Goal: Information Seeking & Learning: Learn about a topic

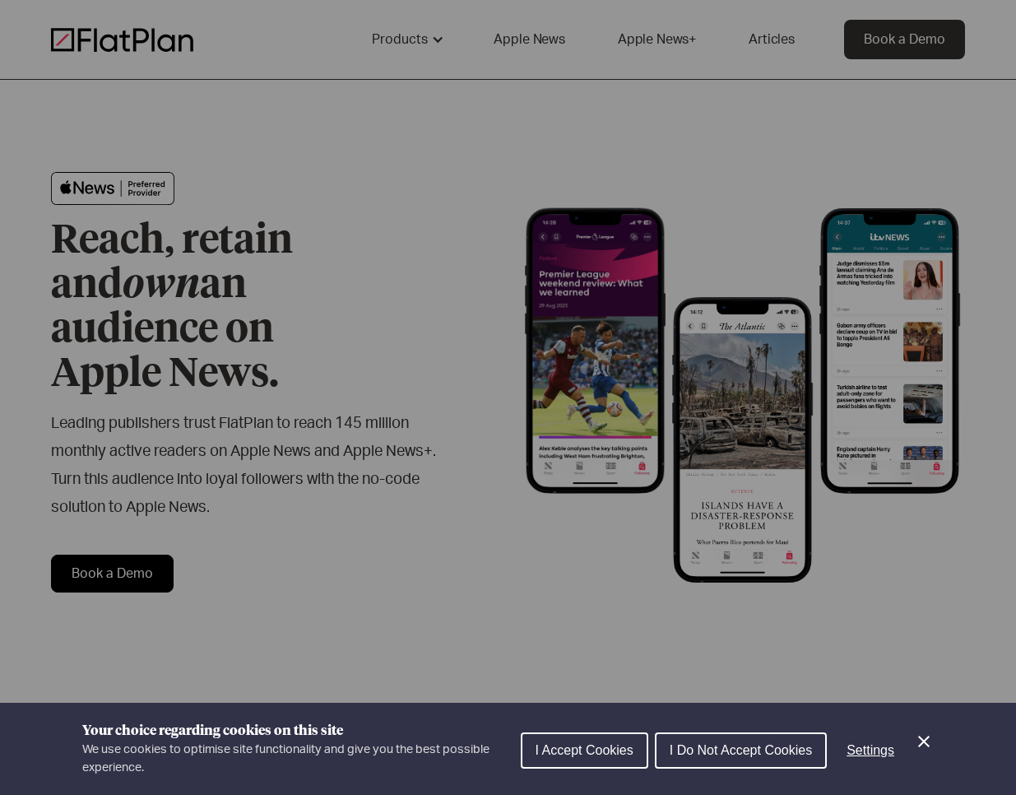
click at [938, 744] on div "Your choice regarding cookies on this site We use cookies to optimise site func…" at bounding box center [508, 748] width 1016 height 92
click at [925, 741] on icon "Close Cookie Control" at bounding box center [924, 741] width 20 height 20
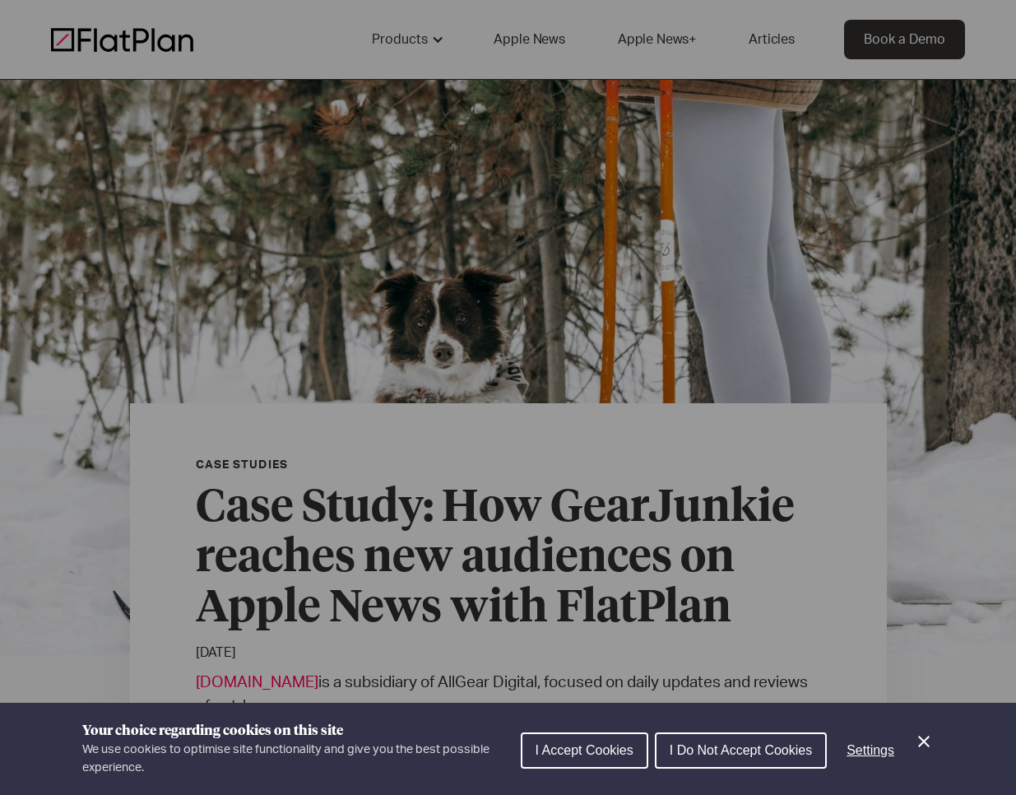
click at [920, 736] on icon "Close Cookie Control" at bounding box center [924, 741] width 20 height 20
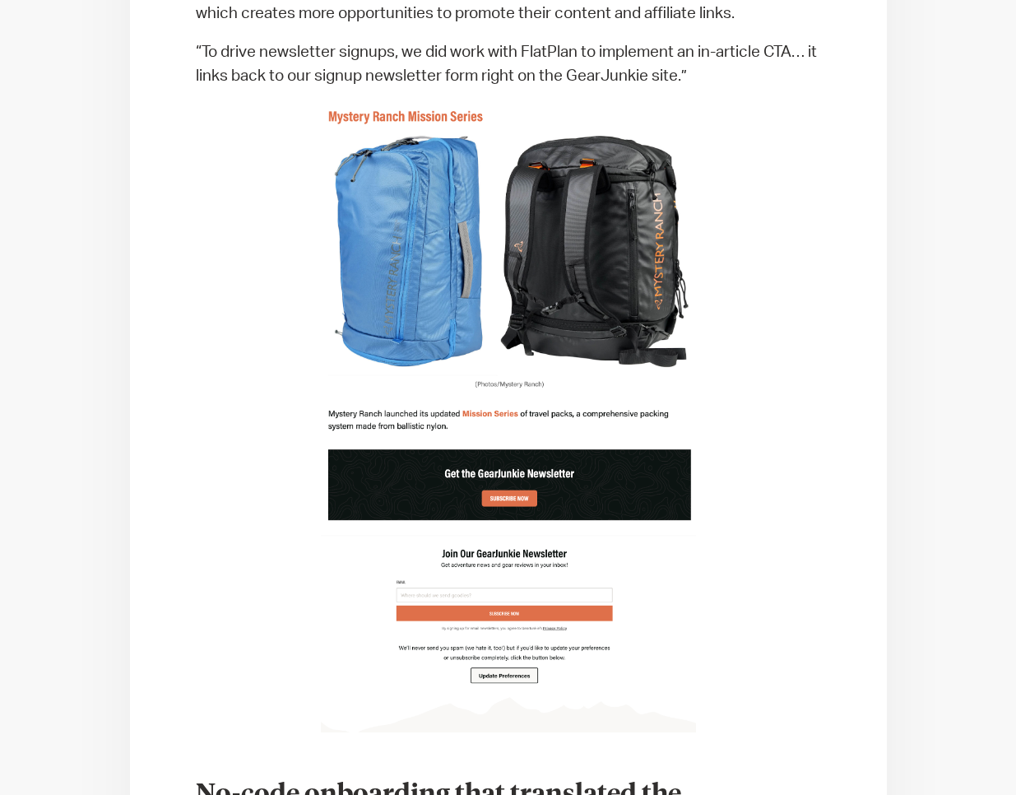
scroll to position [1702, 0]
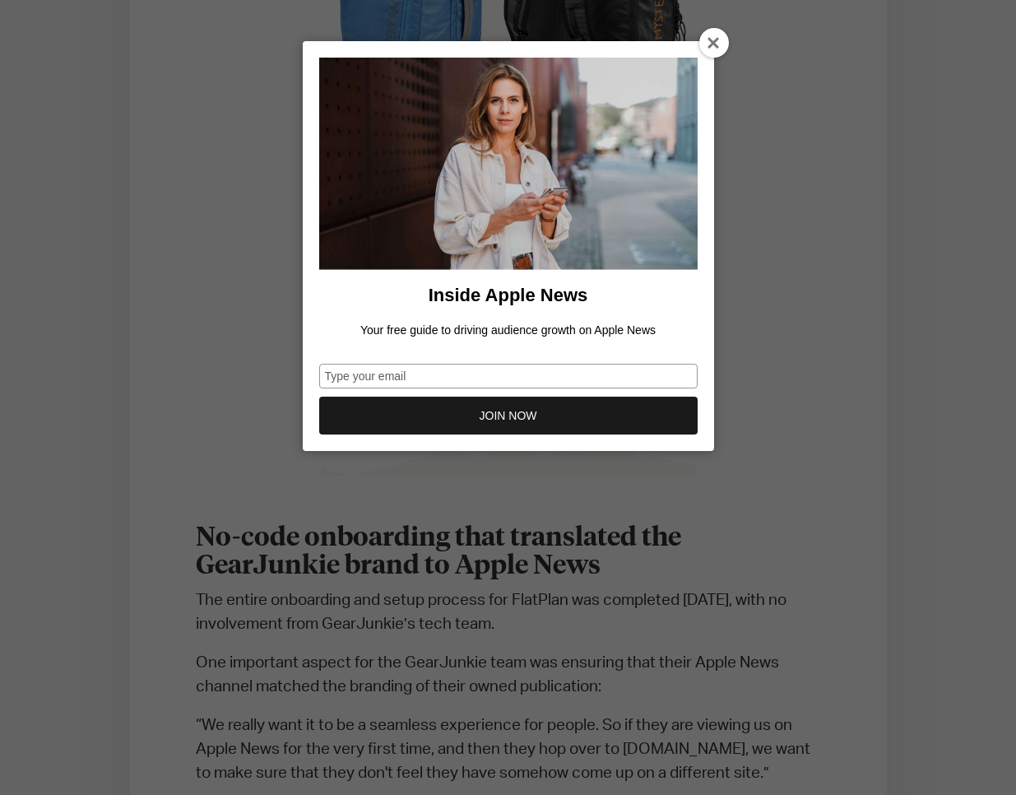
click at [715, 43] on icon at bounding box center [713, 43] width 13 height 13
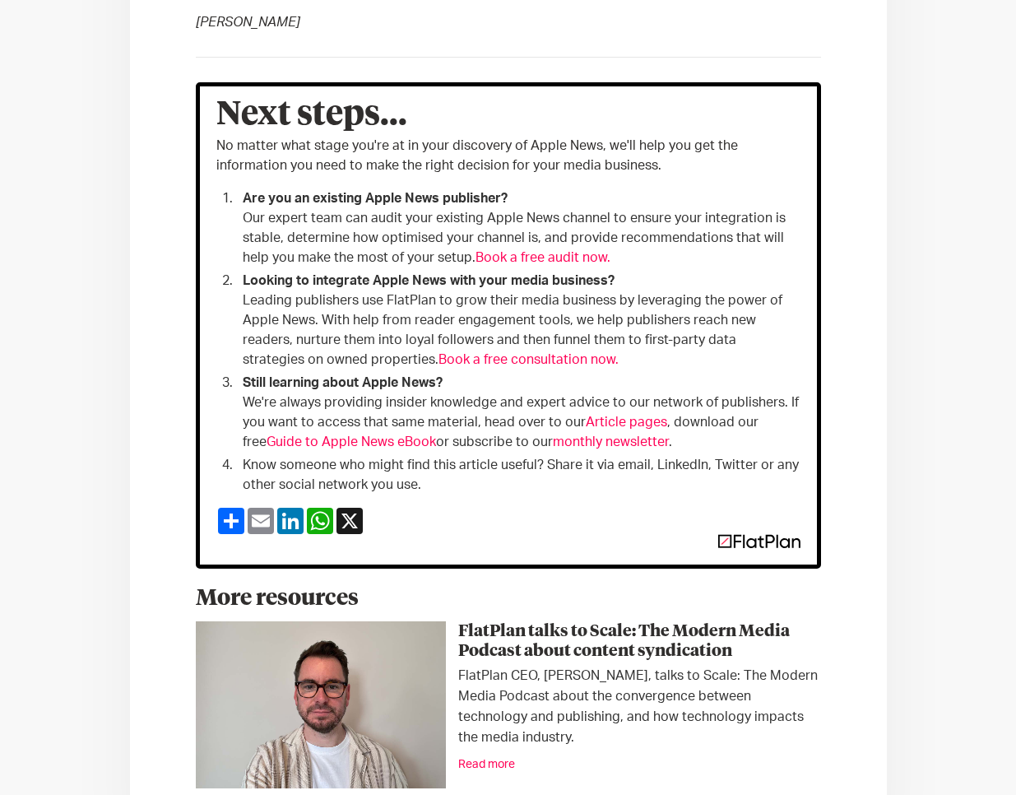
scroll to position [3895, 0]
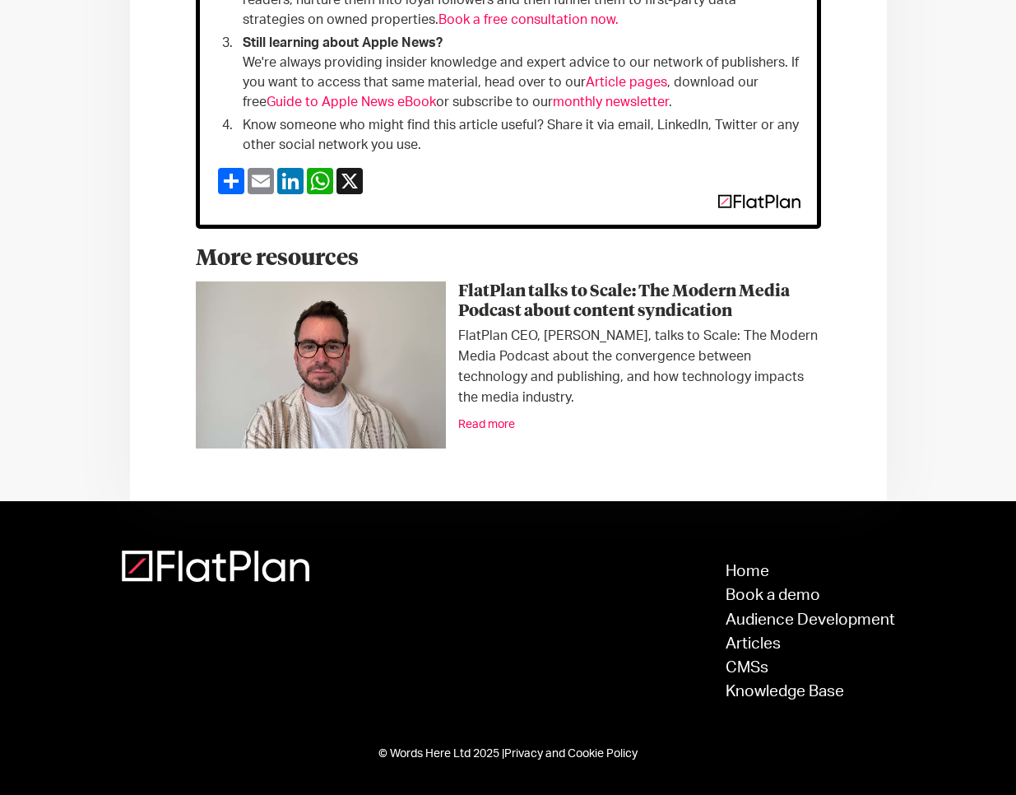
click at [479, 424] on link "Read more" at bounding box center [486, 425] width 57 height 12
click at [480, 309] on h3 "FlatPlan talks to Scale: The Modern Media Podcast about content syndication" at bounding box center [508, 300] width 625 height 39
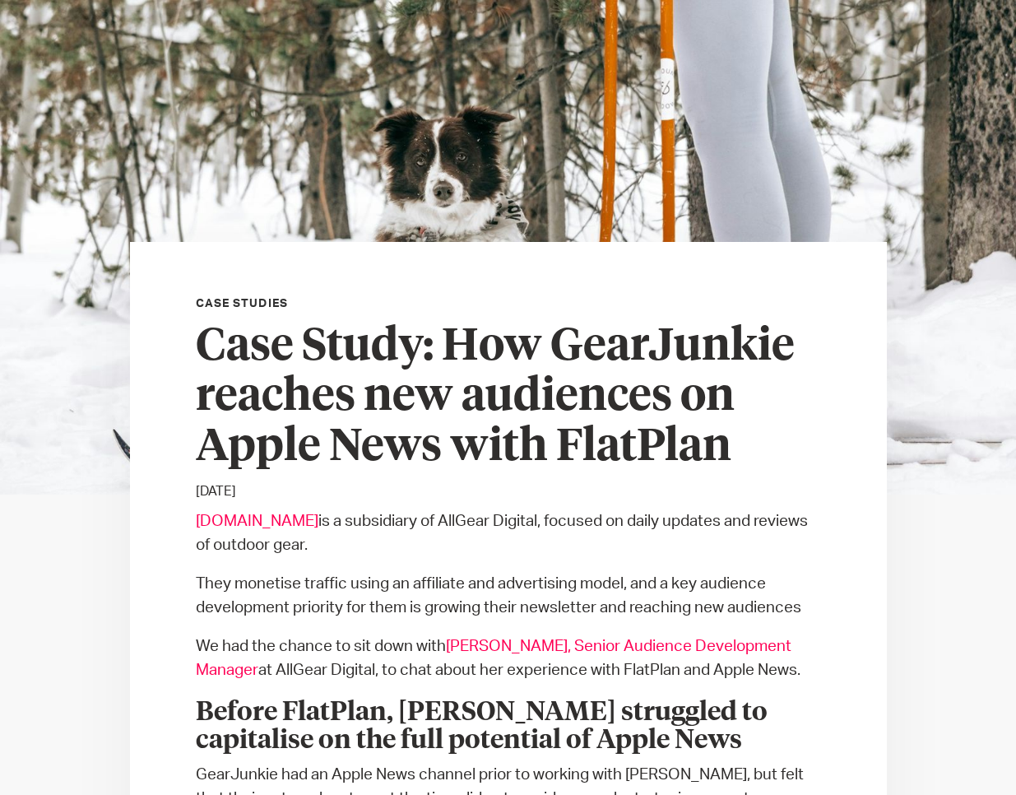
scroll to position [0, 0]
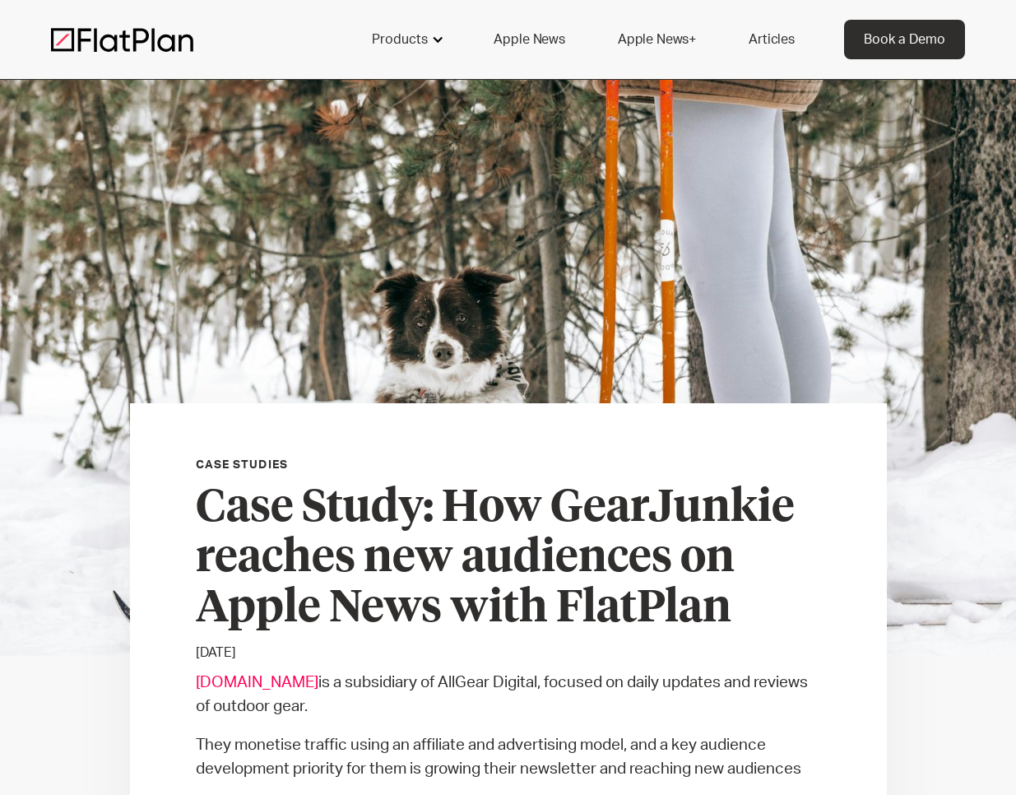
click at [443, 39] on div at bounding box center [437, 39] width 13 height 13
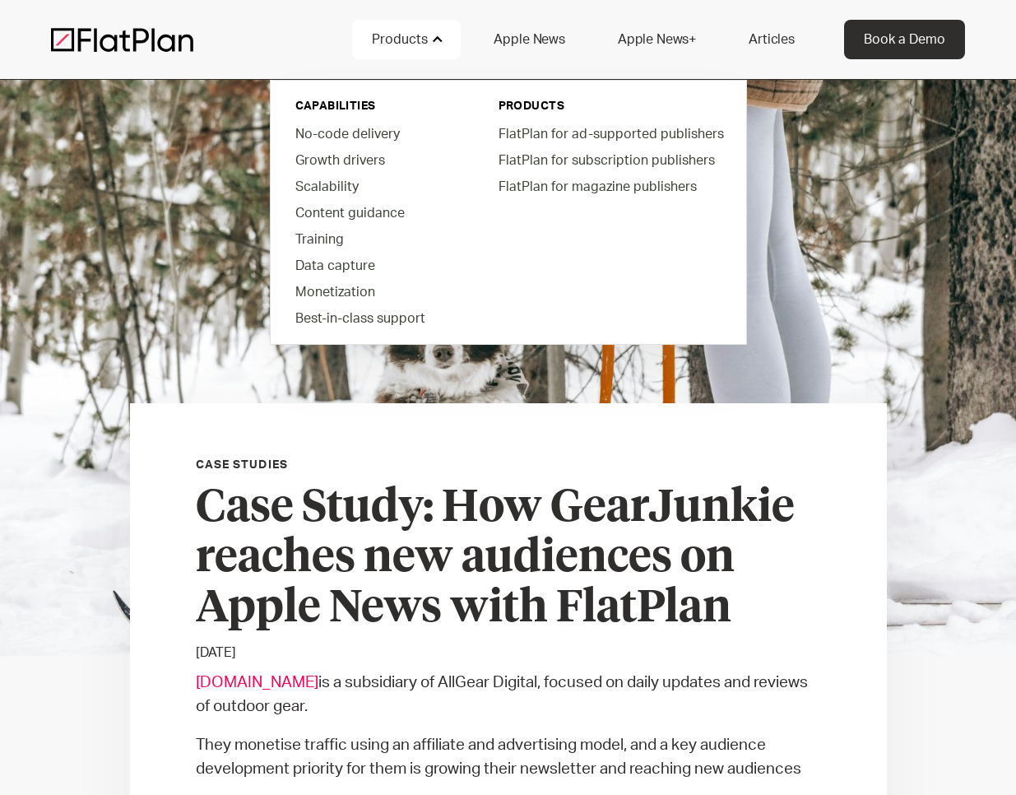
click at [243, 43] on div at bounding box center [202, 39] width 302 height 25
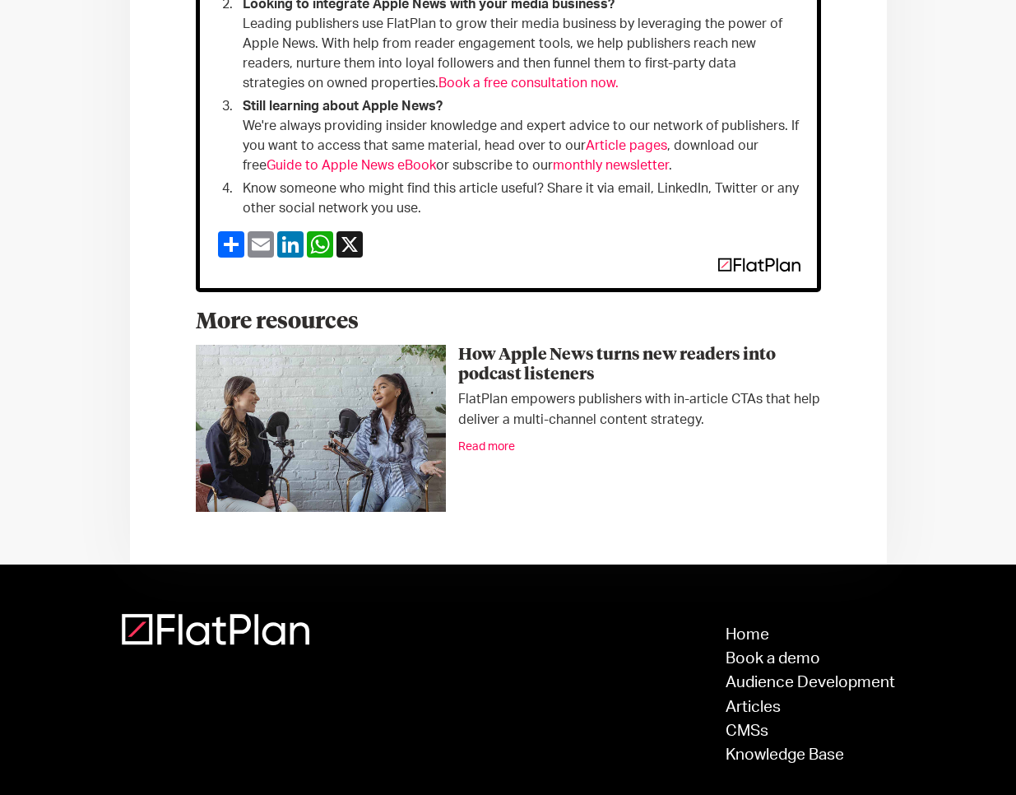
scroll to position [1636, 0]
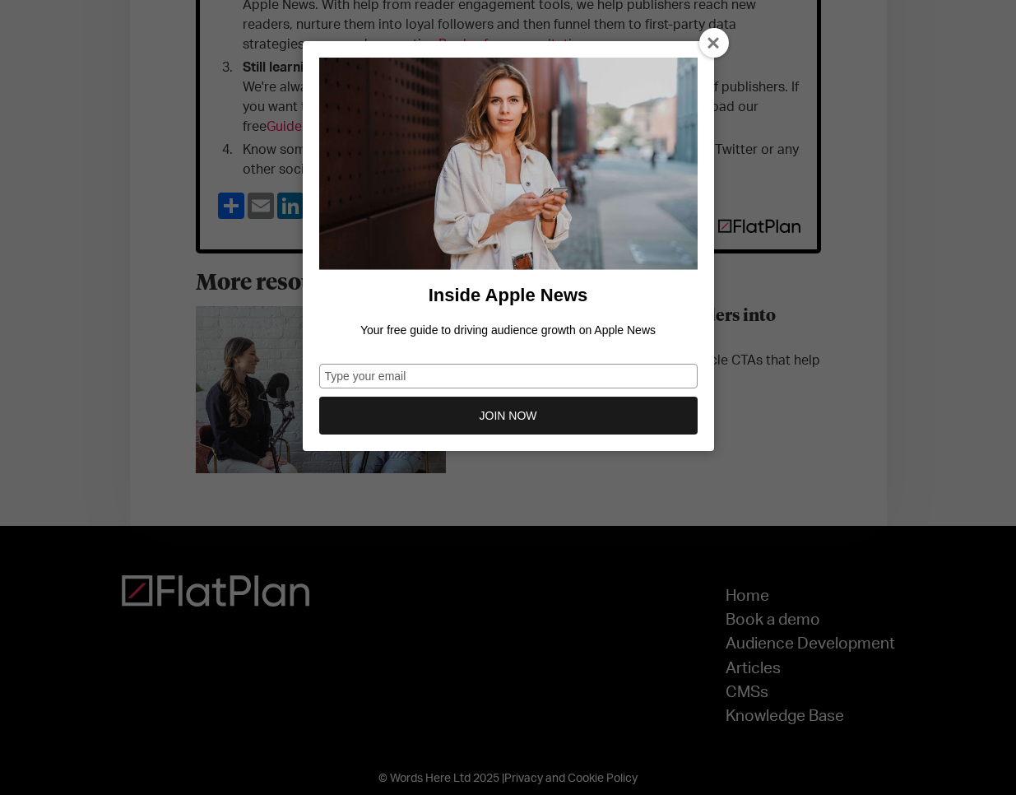
click at [708, 48] on icon at bounding box center [713, 43] width 13 height 13
